Goal: Information Seeking & Learning: Learn about a topic

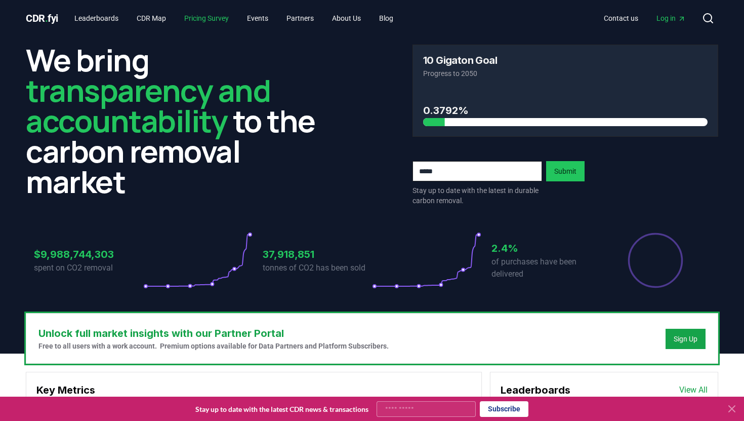
click at [202, 19] on link "Pricing Survey" at bounding box center [206, 18] width 61 height 18
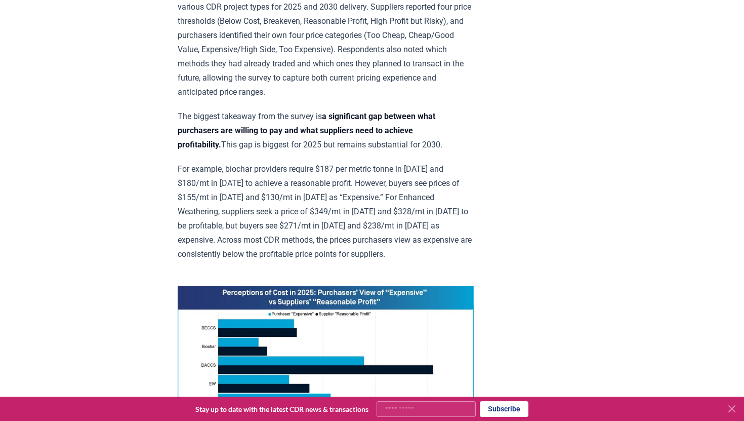
scroll to position [554, 0]
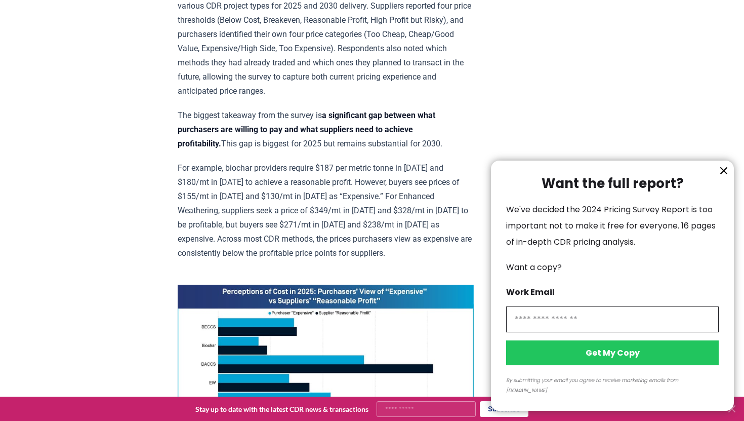
click at [722, 177] on icon "information" at bounding box center [724, 171] width 12 height 12
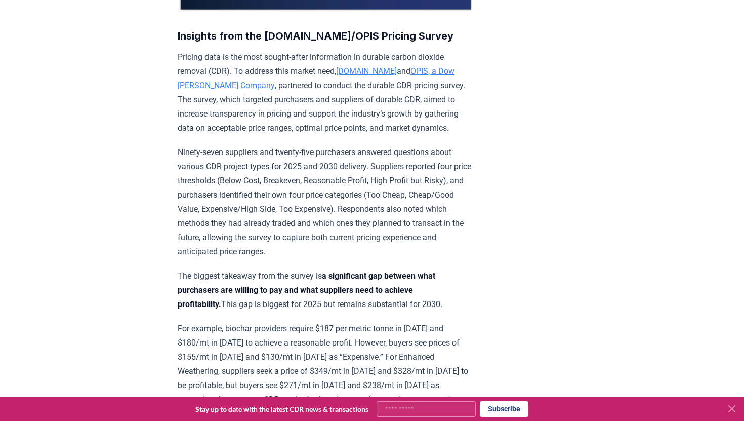
scroll to position [0, 0]
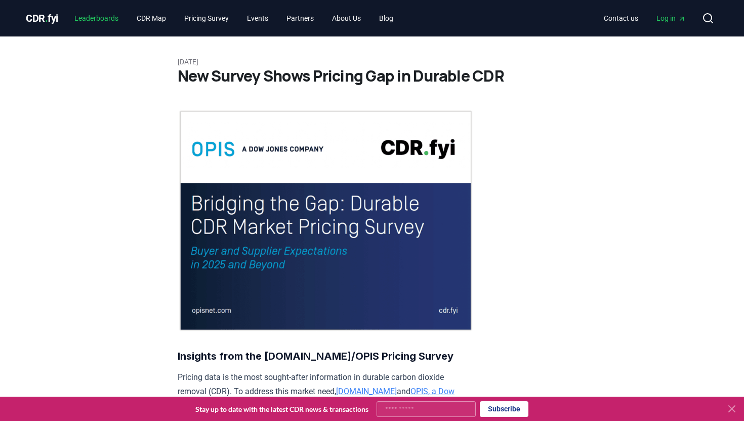
click at [102, 19] on link "Leaderboards" at bounding box center [96, 18] width 60 height 18
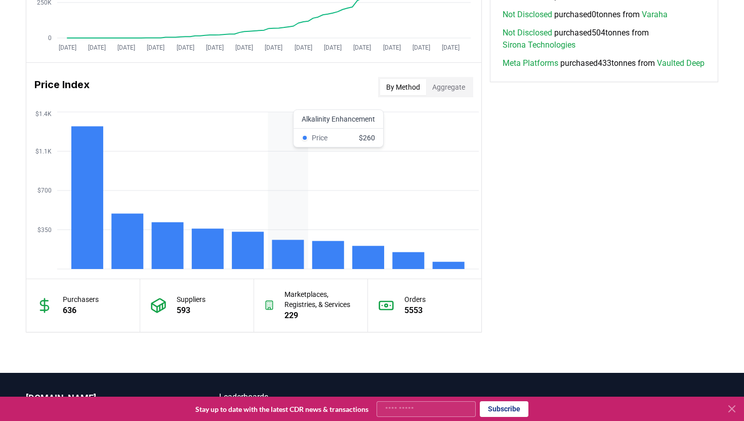
scroll to position [779, 0]
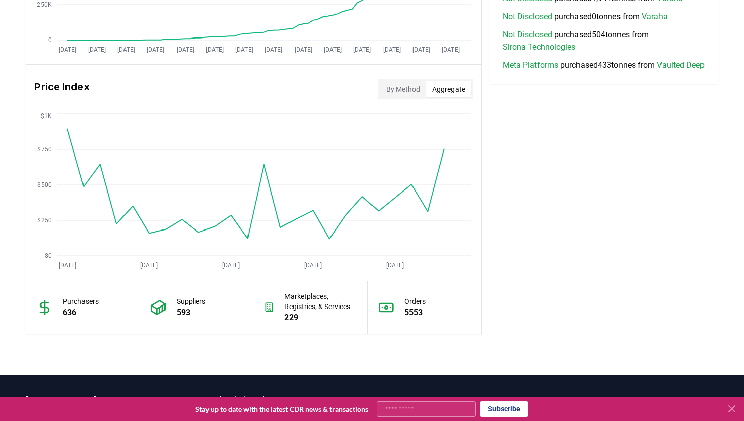
click at [441, 91] on button "Aggregate" at bounding box center [448, 89] width 45 height 16
click at [409, 98] on div "By Method Aggregate" at bounding box center [425, 89] width 95 height 20
click at [412, 96] on button "By Method" at bounding box center [403, 89] width 46 height 16
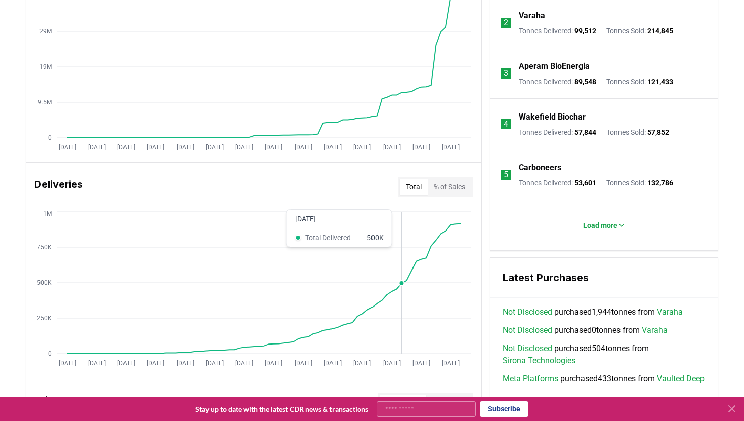
scroll to position [0, 0]
